Goal: Information Seeking & Learning: Learn about a topic

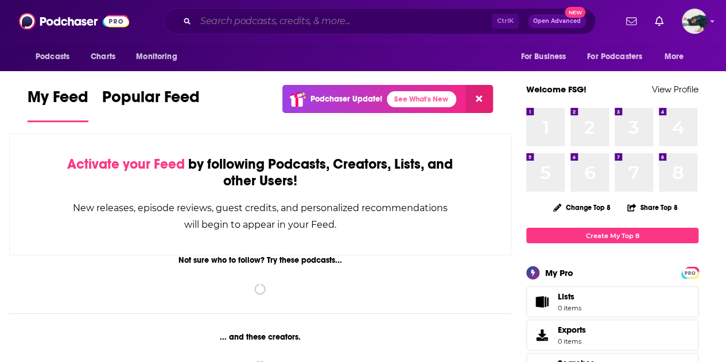
click at [294, 23] on input "Search podcasts, credits, & more..." at bounding box center [344, 21] width 296 height 18
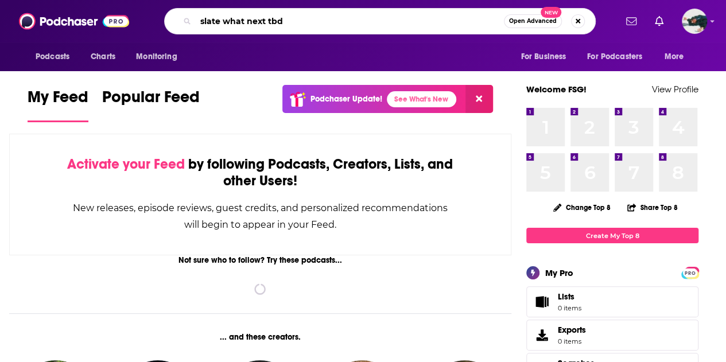
type input "slate what next tbd"
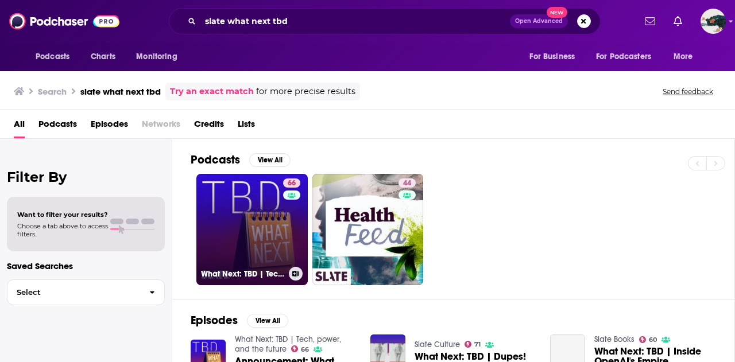
click at [258, 235] on link "66 What Next: TBD | Tech, power, and the future" at bounding box center [251, 229] width 111 height 111
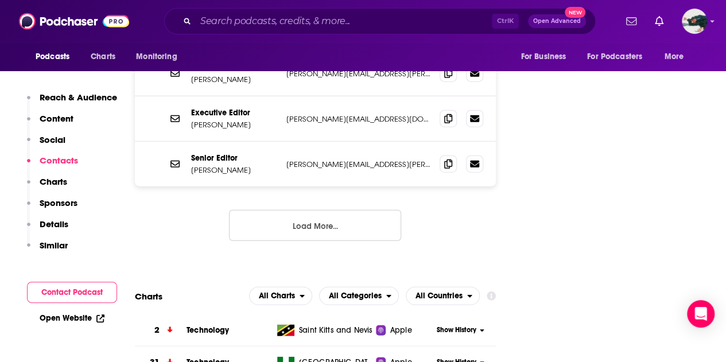
scroll to position [1378, 0]
click at [362, 210] on button "Load More..." at bounding box center [315, 225] width 172 height 31
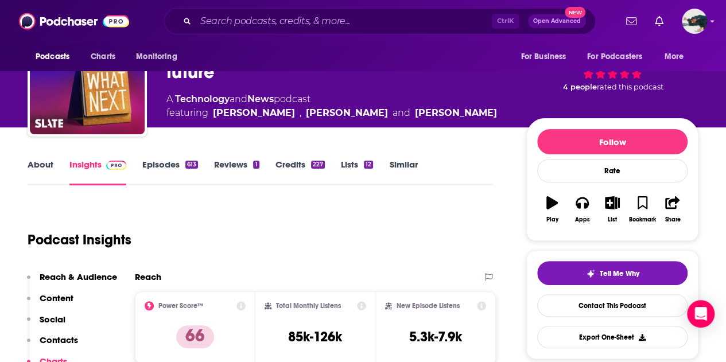
scroll to position [61, 0]
